Goal: Download file/media

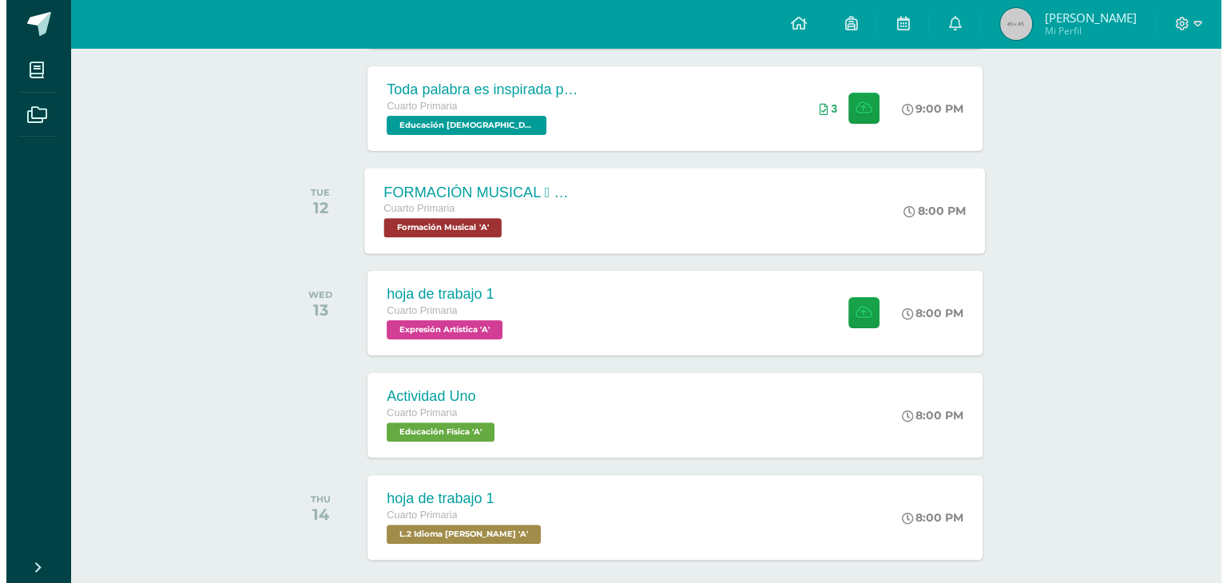
scroll to position [428, 0]
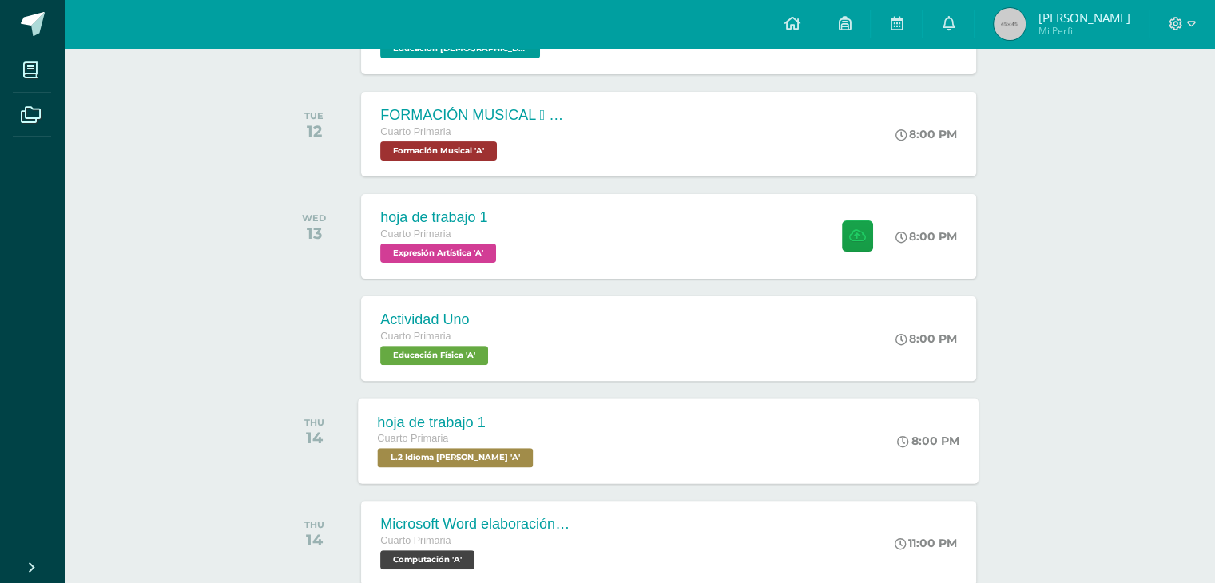
click at [697, 416] on div "hoja de trabajo 1 Cuarto Primaria L.2 Idioma Maya Kaqchikel 'A' 8:00 PM hoja de…" at bounding box center [669, 440] width 621 height 85
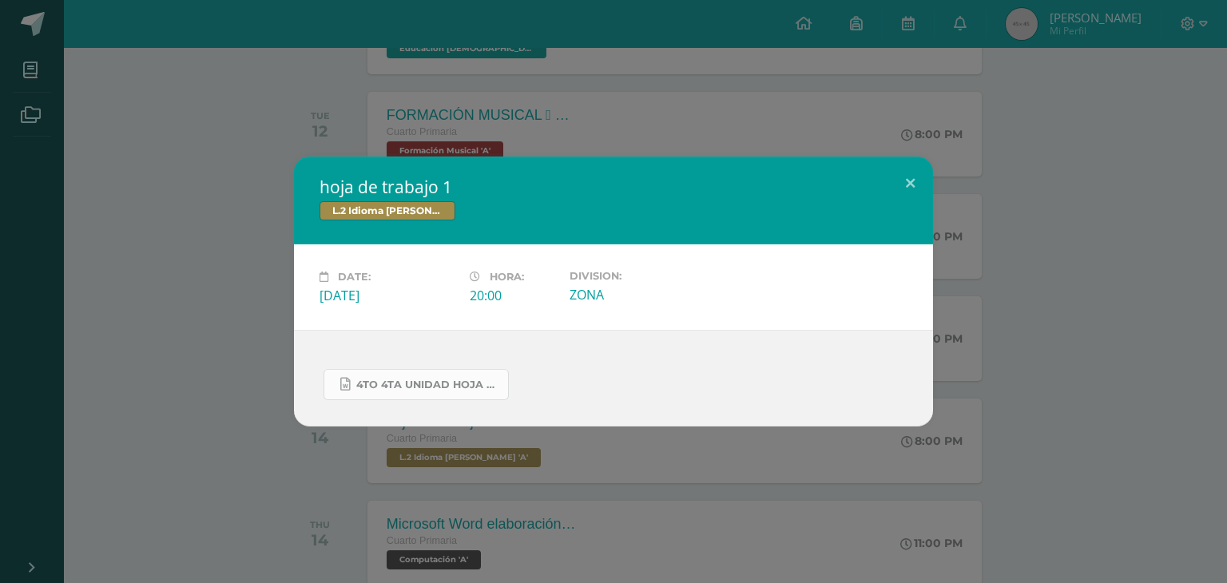
click at [453, 383] on span "4to 4ta unidad hoja de trabajo kaqchikel.docx" at bounding box center [428, 385] width 144 height 13
drag, startPoint x: 453, startPoint y: 383, endPoint x: 419, endPoint y: 385, distance: 34.4
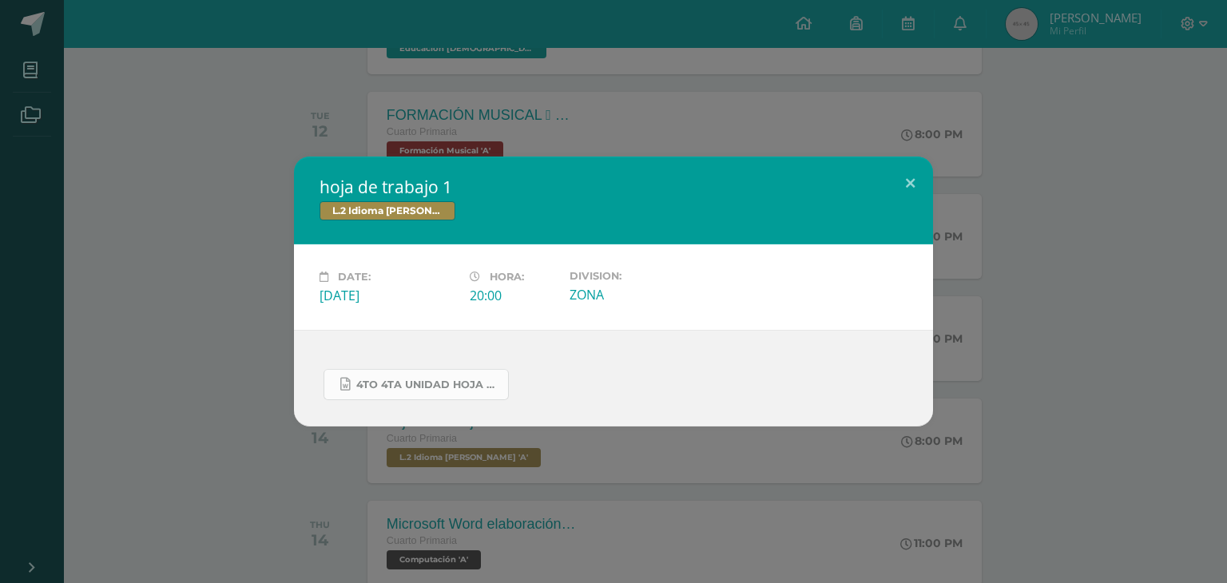
click at [419, 385] on span "4to 4ta unidad hoja de trabajo kaqchikel.docx" at bounding box center [428, 385] width 144 height 13
click at [419, 381] on span "4to 4ta unidad hoja de trabajo kaqchikel.docx" at bounding box center [428, 385] width 144 height 13
click at [355, 346] on div "4to 4ta unidad hoja de trabajo kaqchikel.docx" at bounding box center [613, 378] width 639 height 97
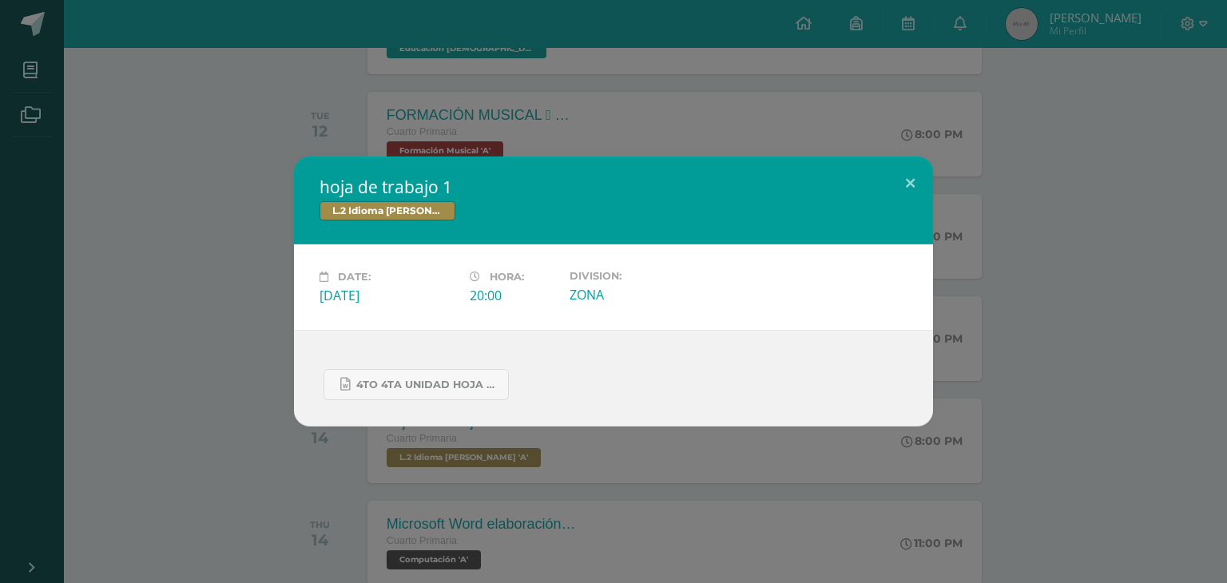
drag, startPoint x: 355, startPoint y: 346, endPoint x: 358, endPoint y: 362, distance: 16.2
click at [358, 362] on div "4to 4ta unidad hoja de trabajo kaqchikel.docx" at bounding box center [613, 378] width 639 height 97
click at [371, 384] on span "4to 4ta unidad hoja de trabajo kaqchikel.docx" at bounding box center [428, 385] width 144 height 13
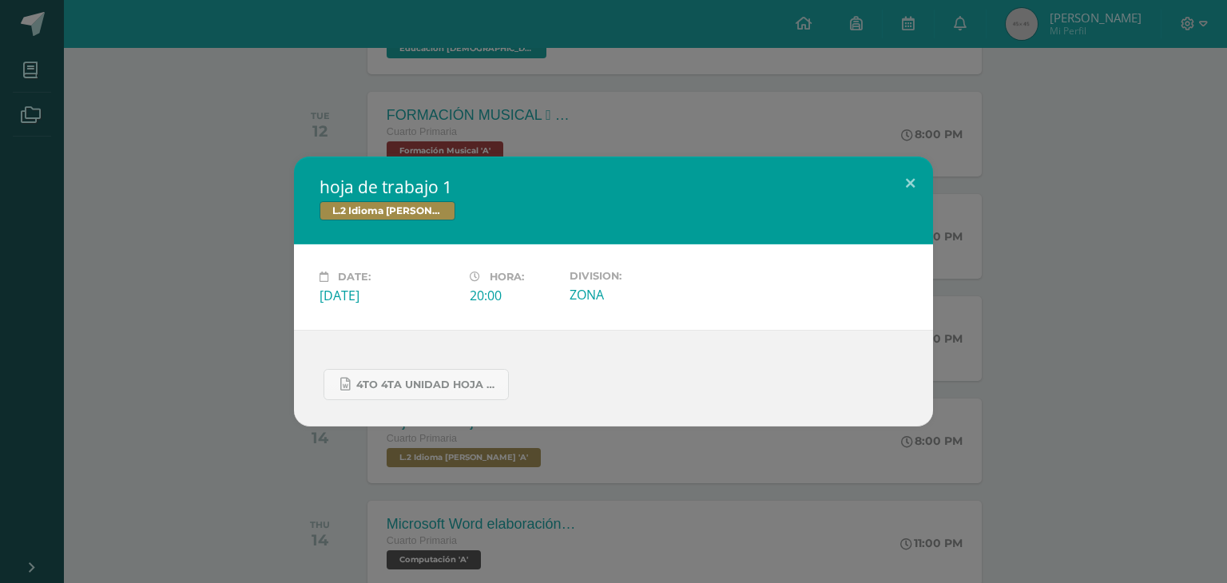
drag, startPoint x: 371, startPoint y: 384, endPoint x: 360, endPoint y: 359, distance: 26.9
click at [360, 359] on div "4to 4ta unidad hoja de trabajo kaqchikel.docx" at bounding box center [614, 378] width 588 height 44
click at [913, 177] on button at bounding box center [910, 184] width 46 height 54
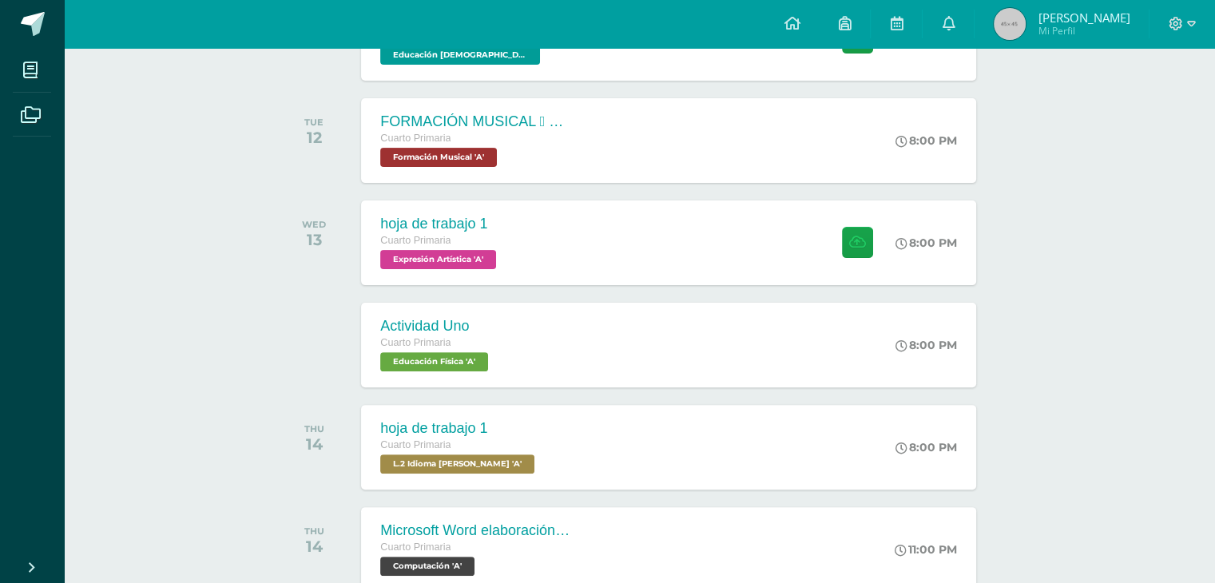
scroll to position [422, 0]
click at [599, 433] on div "hoja de trabajo 1 Cuarto Primaria L.2 Idioma Maya Kaqchikel 'A' 8:00 PM hoja de…" at bounding box center [669, 446] width 621 height 85
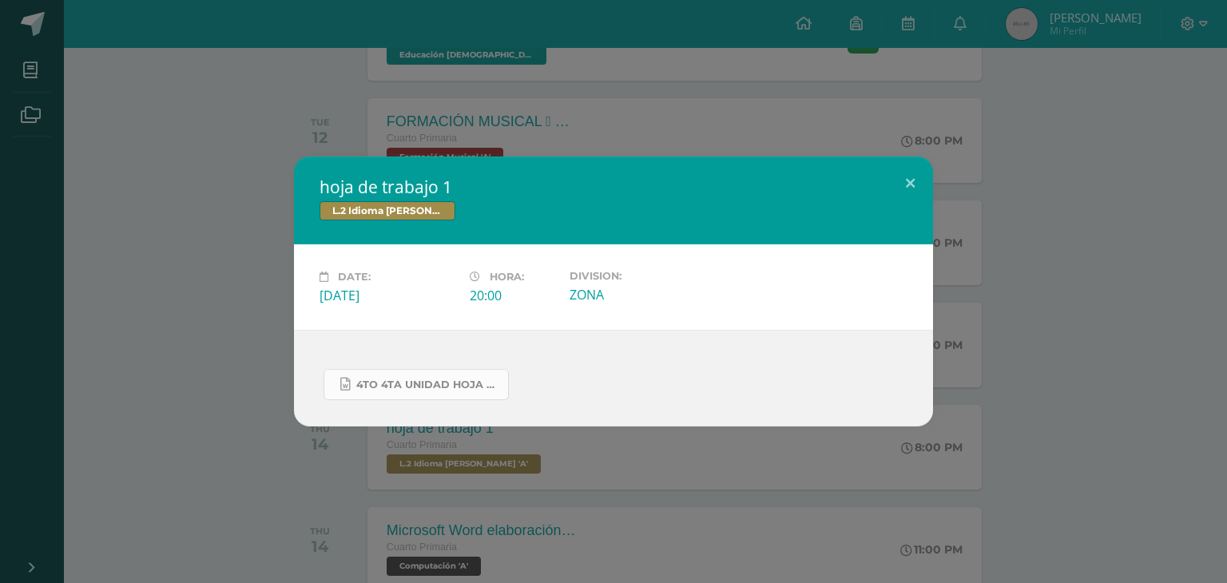
click at [479, 387] on span "4to 4ta unidad hoja de trabajo kaqchikel.docx" at bounding box center [428, 385] width 144 height 13
click at [924, 181] on button at bounding box center [910, 184] width 46 height 54
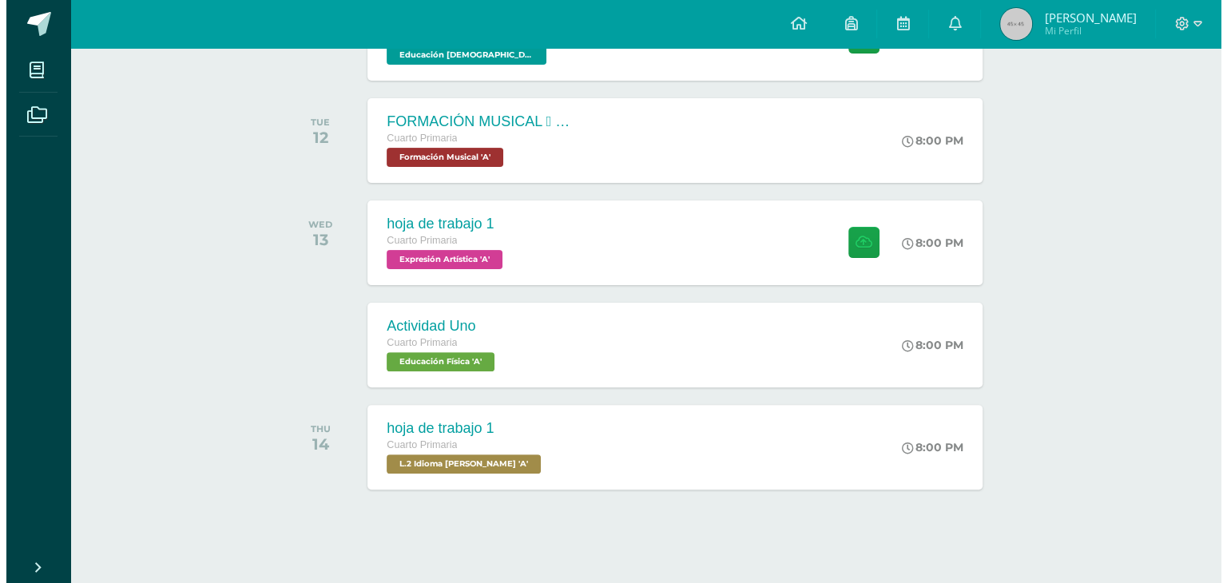
scroll to position [428, 0]
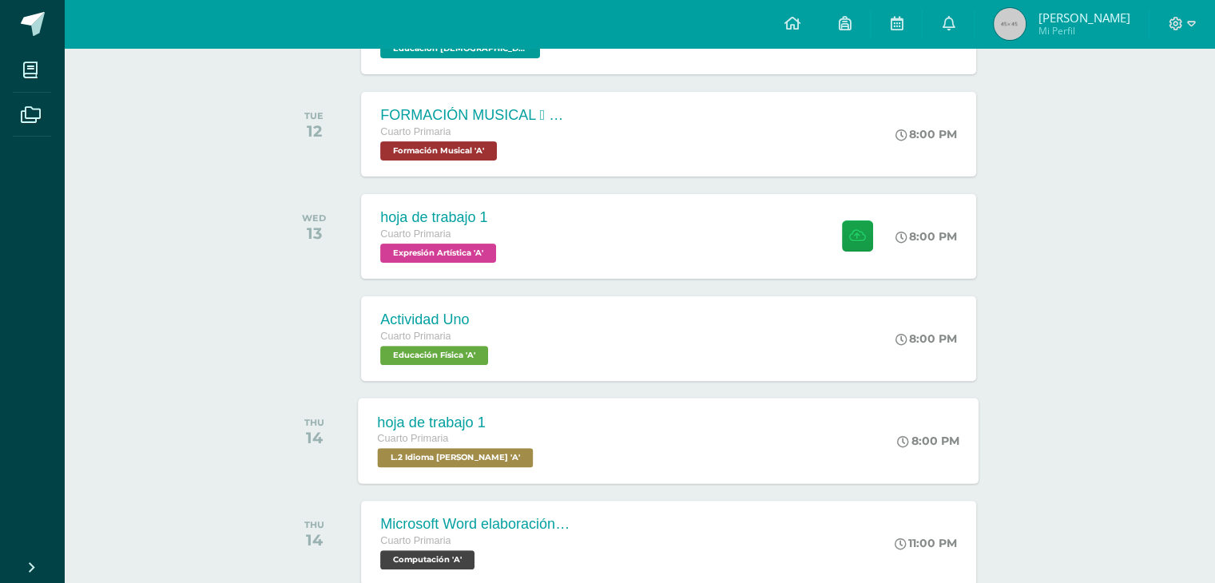
click at [526, 438] on div "Cuarto Primaria" at bounding box center [458, 440] width 160 height 18
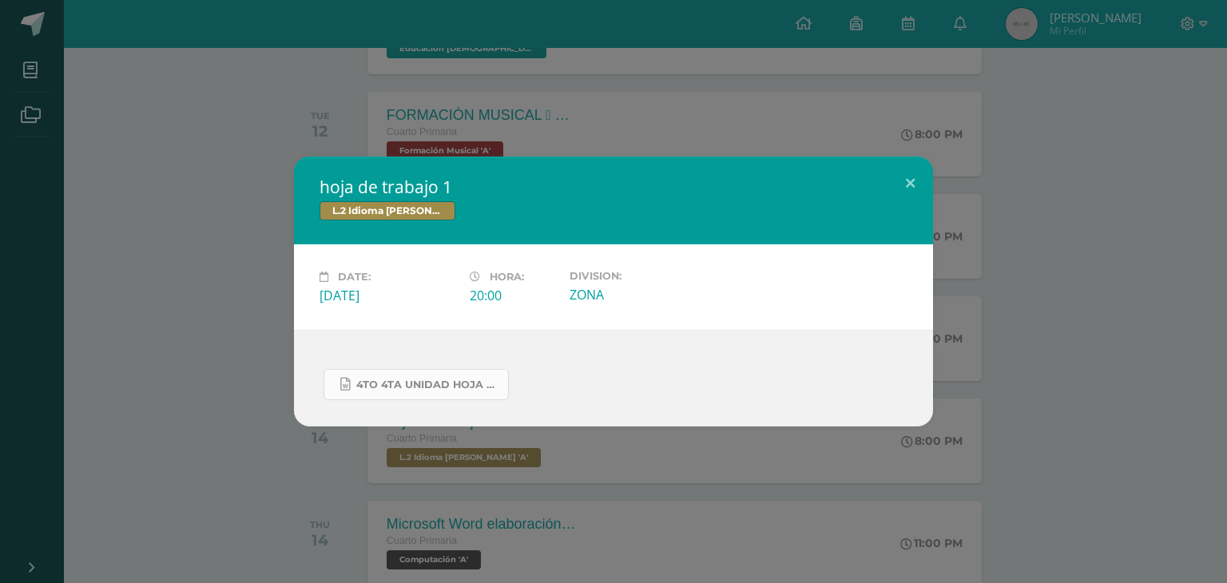
click at [454, 385] on span "4to 4ta unidad hoja de trabajo kaqchikel.docx" at bounding box center [428, 385] width 144 height 13
click at [430, 395] on link "4to 4ta unidad hoja de trabajo kaqchikel.docx" at bounding box center [416, 384] width 185 height 31
